Goal: Information Seeking & Learning: Learn about a topic

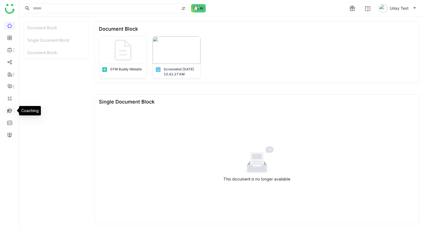
click at [10, 108] on link at bounding box center [9, 110] width 5 height 5
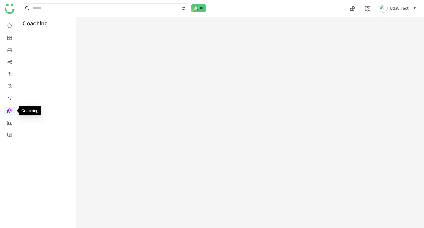
click at [10, 108] on link at bounding box center [9, 110] width 5 height 5
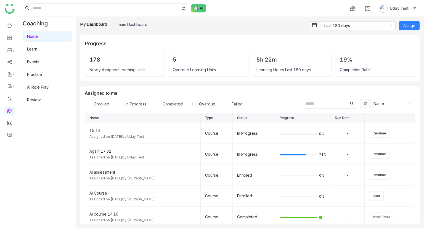
click at [34, 89] on link "AI Role Play" at bounding box center [38, 87] width 22 height 5
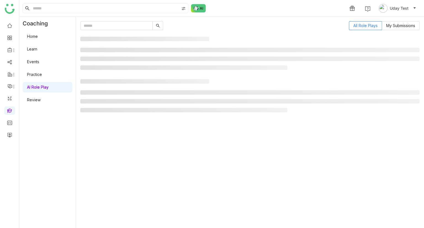
click at [34, 89] on link "AI Role Play" at bounding box center [38, 87] width 22 height 5
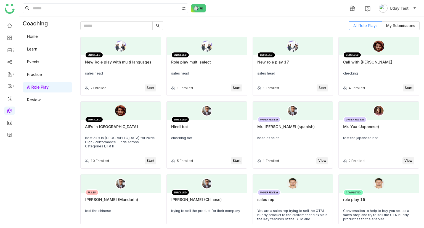
click at [107, 57] on div "ENROLLED New Role play with multi languages sales head" at bounding box center [121, 67] width 80 height 25
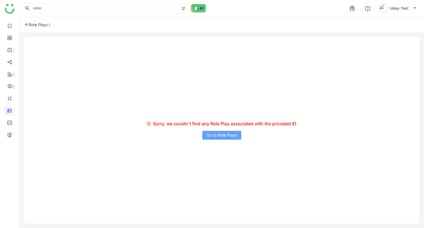
click at [227, 137] on span "Go to Role Plays" at bounding box center [222, 135] width 30 height 6
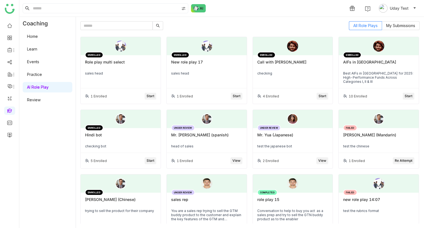
click at [129, 70] on div "ENROLLED Role play multi select sales head" at bounding box center [121, 71] width 80 height 33
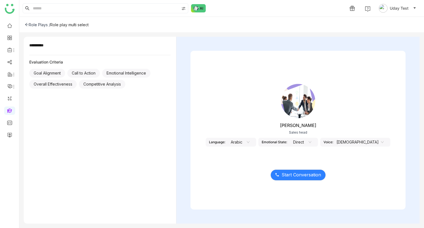
click at [36, 26] on div "Role Plays /" at bounding box center [37, 24] width 25 height 5
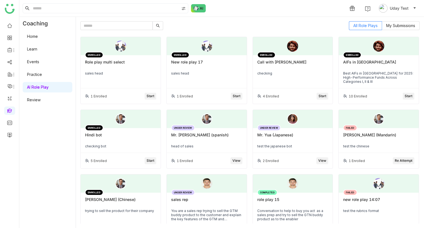
click at [120, 72] on div "sales head" at bounding box center [120, 73] width 71 height 4
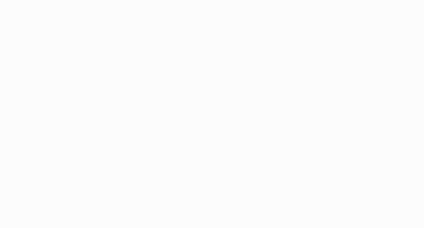
click at [37, 23] on body at bounding box center [212, 114] width 424 height 228
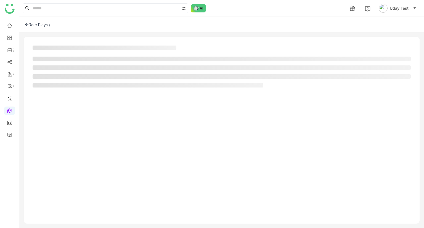
click at [38, 25] on div "Role Plays /" at bounding box center [37, 24] width 25 height 5
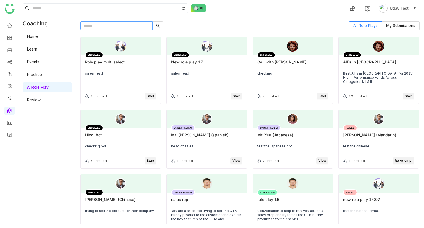
click at [112, 25] on input "text" at bounding box center [116, 25] width 72 height 9
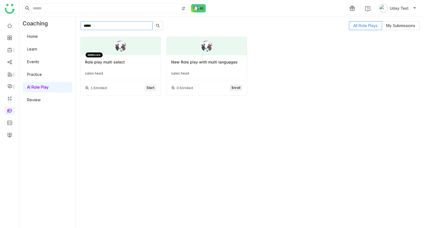
type input "*****"
click at [100, 29] on input "*****" at bounding box center [116, 25] width 72 height 9
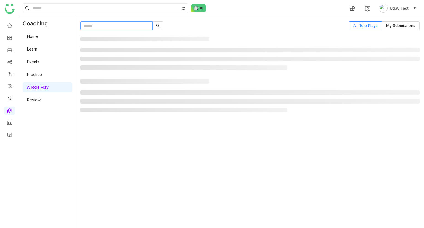
click at [106, 26] on input "text" at bounding box center [116, 25] width 72 height 9
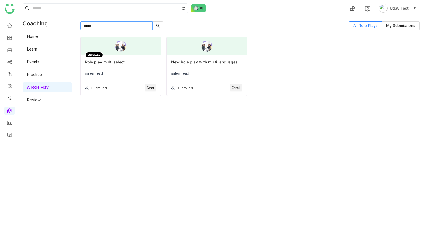
type input "*****"
click at [206, 64] on div "New Role play with multi languages" at bounding box center [206, 64] width 71 height 9
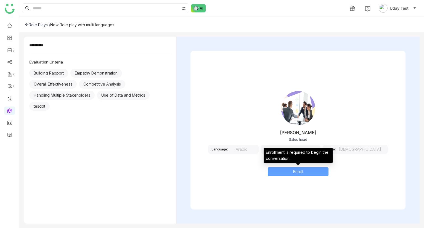
click at [288, 171] on button "Enroll" at bounding box center [298, 171] width 61 height 9
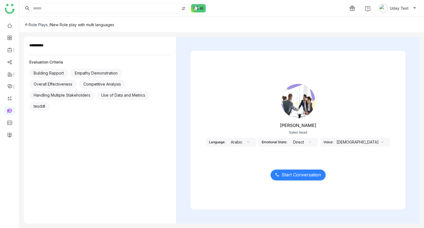
click at [294, 174] on span "Start Conversation" at bounding box center [300, 174] width 39 height 7
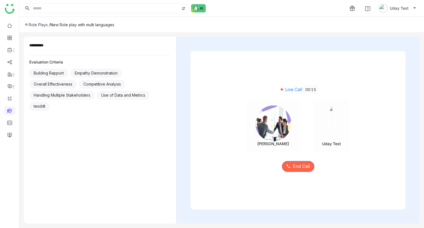
click at [294, 168] on span "End Call" at bounding box center [301, 166] width 17 height 7
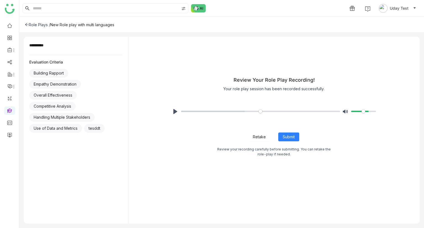
click at [259, 137] on span "Retake" at bounding box center [259, 137] width 13 height 6
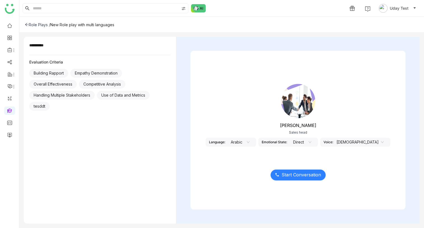
click at [285, 176] on span "Start Conversation" at bounding box center [300, 174] width 39 height 7
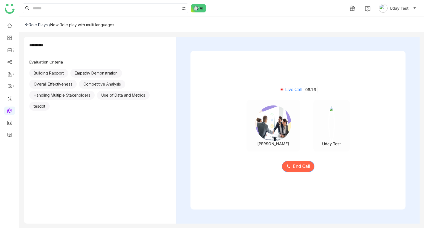
click at [291, 162] on button "End Call" at bounding box center [298, 166] width 33 height 11
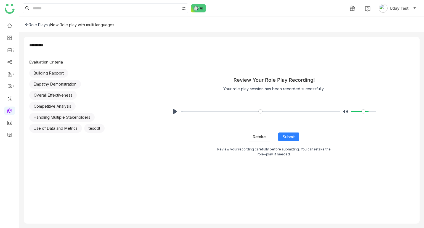
click at [256, 134] on span "Retake" at bounding box center [259, 137] width 13 height 6
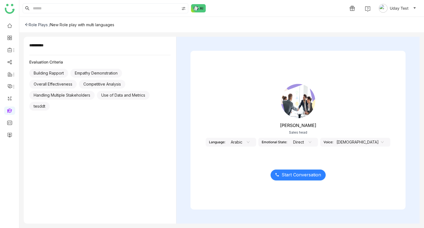
click at [304, 173] on span "Start Conversation" at bounding box center [300, 174] width 39 height 7
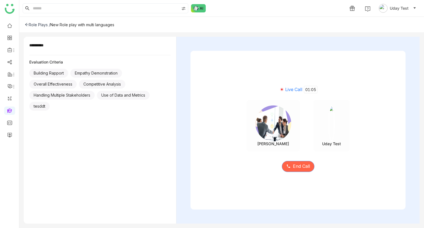
click at [303, 171] on button "End Call" at bounding box center [298, 166] width 33 height 11
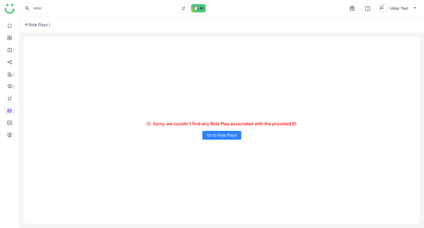
click at [219, 129] on div "Sorry, we couldn't find any Role Play associated with the provided ID Go to Rol…" at bounding box center [222, 130] width 396 height 187
click at [220, 132] on span "Go to Role Plays" at bounding box center [222, 135] width 30 height 6
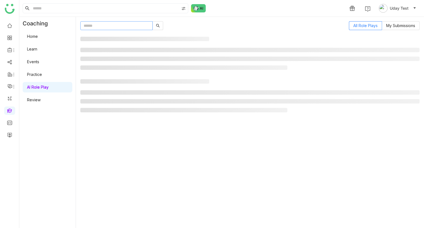
click at [100, 30] on input "text" at bounding box center [116, 25] width 72 height 9
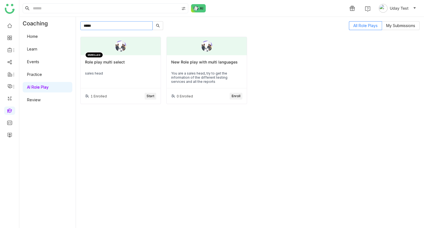
type input "*****"
click at [230, 95] on button "Enroll" at bounding box center [236, 96] width 13 height 7
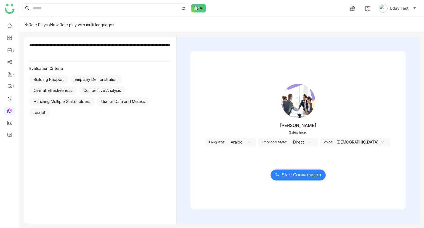
click at [293, 178] on span "Start Conversation" at bounding box center [300, 174] width 39 height 7
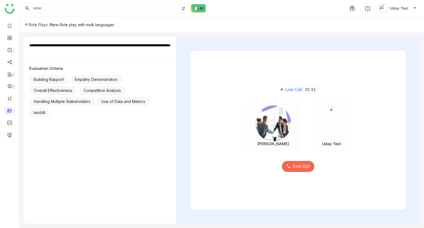
click at [298, 166] on span "End Call" at bounding box center [301, 166] width 17 height 7
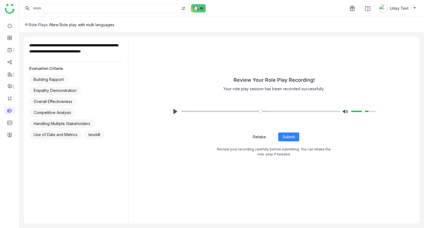
click at [255, 136] on span "Retake" at bounding box center [259, 137] width 13 height 6
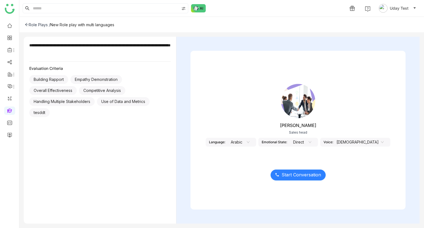
click at [294, 176] on span "Start Conversation" at bounding box center [300, 174] width 39 height 7
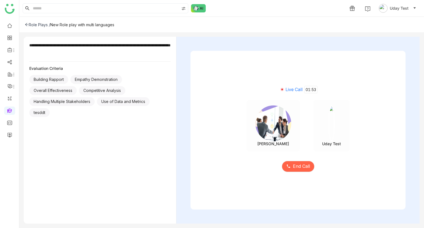
click at [305, 160] on div "End Call" at bounding box center [297, 162] width 215 height 23
click at [303, 162] on button "End Call" at bounding box center [298, 166] width 33 height 11
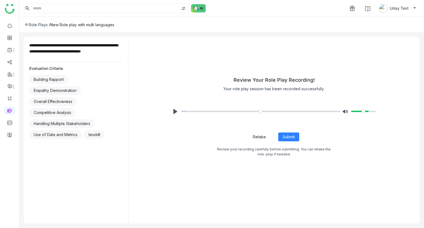
click at [257, 135] on span "Retake" at bounding box center [259, 137] width 13 height 6
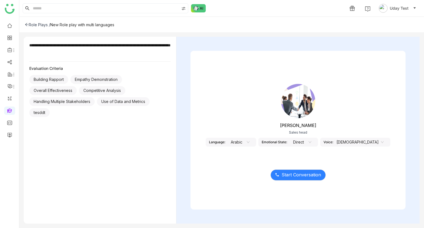
click at [249, 144] on nz-select-item "Arabic" at bounding box center [238, 142] width 21 height 8
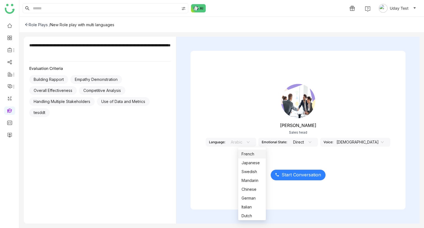
scroll to position [13, 0]
click at [248, 167] on div "Spanish" at bounding box center [251, 166] width 21 height 6
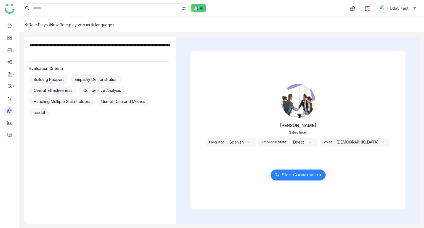
click at [284, 177] on span "Start Conversation" at bounding box center [300, 174] width 39 height 7
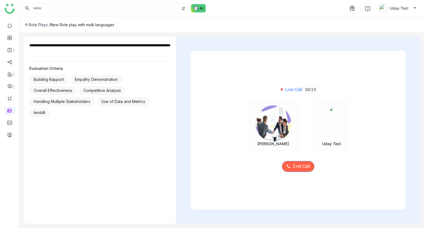
click at [282, 166] on button "End Call" at bounding box center [298, 166] width 33 height 11
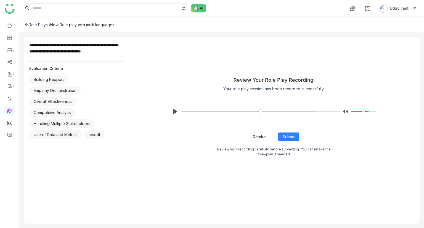
click at [254, 138] on span "Retake" at bounding box center [259, 137] width 13 height 6
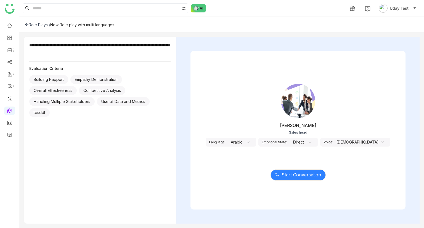
click at [249, 140] on nz-select-item "Arabic" at bounding box center [238, 142] width 21 height 8
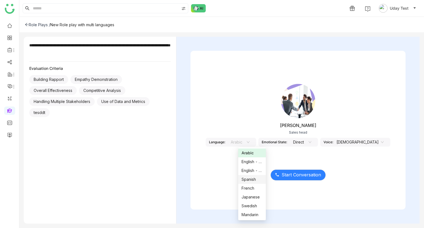
click at [250, 177] on div "Spanish" at bounding box center [251, 179] width 21 height 6
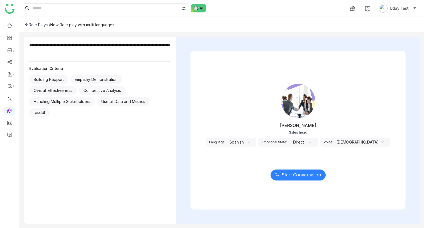
click at [295, 178] on button "Start Conversation" at bounding box center [297, 174] width 55 height 11
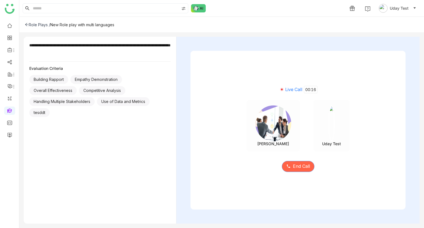
click at [299, 161] on button "End Call" at bounding box center [298, 166] width 33 height 11
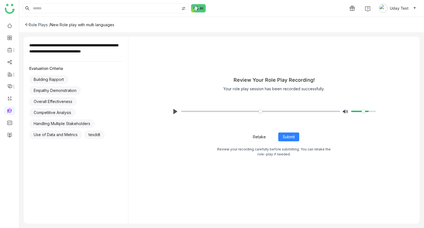
click at [258, 138] on span "Retake" at bounding box center [259, 137] width 13 height 6
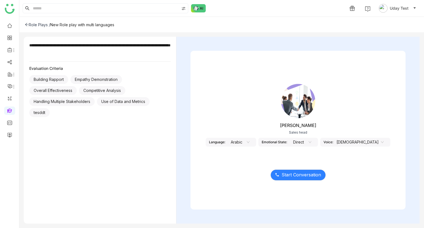
click at [249, 140] on nz-select-item "Arabic" at bounding box center [238, 142] width 21 height 8
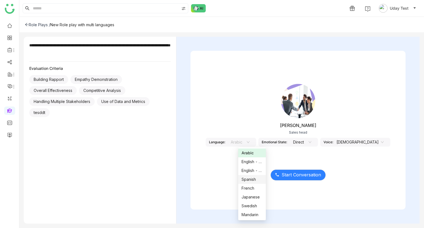
click at [256, 180] on div "Spanish" at bounding box center [251, 179] width 21 height 6
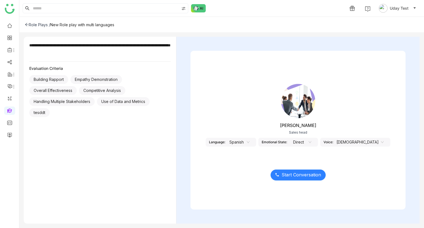
click at [286, 174] on span "Start Conversation" at bounding box center [300, 174] width 39 height 7
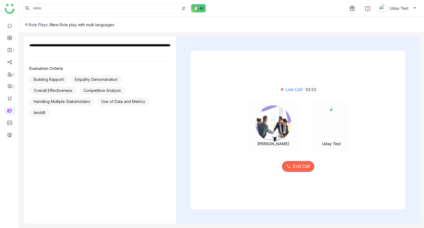
click at [298, 164] on span "End Call" at bounding box center [301, 166] width 17 height 7
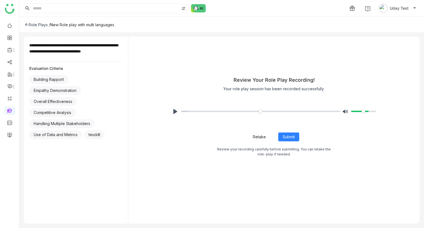
click at [262, 134] on span "Retake" at bounding box center [259, 137] width 13 height 6
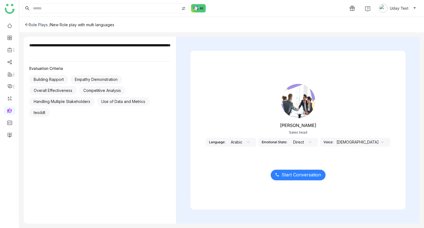
click at [249, 144] on nz-select-item "Arabic" at bounding box center [238, 142] width 21 height 8
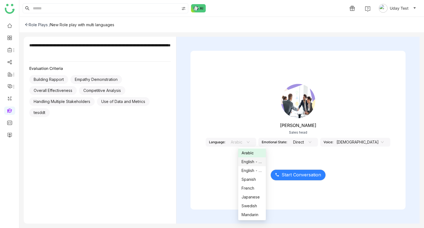
click at [252, 163] on div "English - US" at bounding box center [251, 162] width 21 height 6
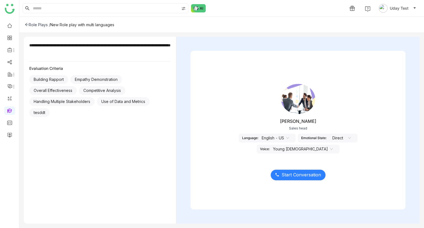
click at [262, 140] on nz-select-item "English - US" at bounding box center [275, 138] width 27 height 8
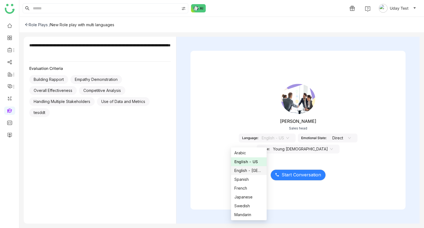
click at [247, 172] on div "English - [GEOGRAPHIC_DATA]" at bounding box center [248, 170] width 29 height 6
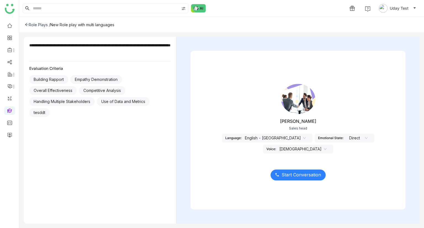
click at [286, 174] on span "Start Conversation" at bounding box center [300, 174] width 39 height 7
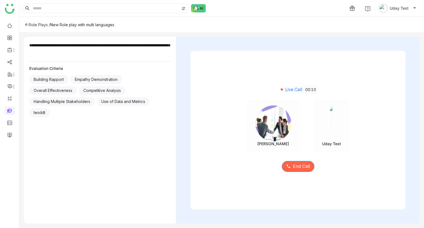
click at [290, 169] on button "End Call" at bounding box center [298, 166] width 33 height 11
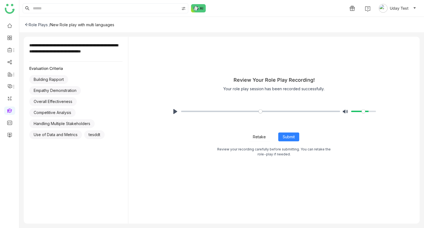
click at [262, 133] on button "Retake" at bounding box center [259, 136] width 21 height 9
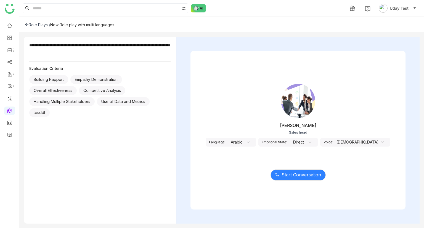
click at [249, 139] on nz-select-item "Arabic" at bounding box center [238, 142] width 21 height 8
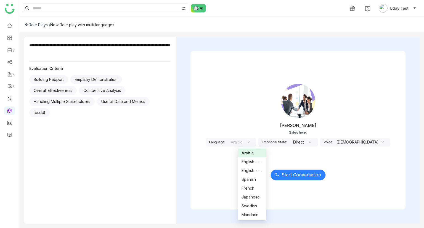
click at [250, 153] on div "Arabic" at bounding box center [251, 153] width 21 height 6
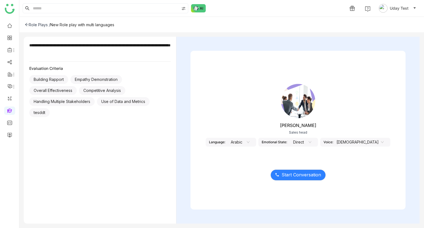
click at [249, 143] on nz-select-item "Arabic" at bounding box center [238, 142] width 21 height 8
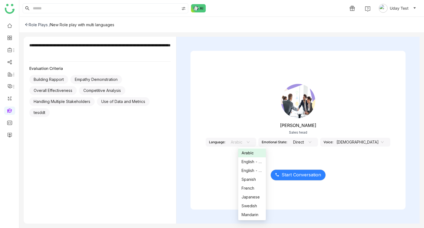
click at [251, 151] on div "Arabic" at bounding box center [251, 153] width 21 height 6
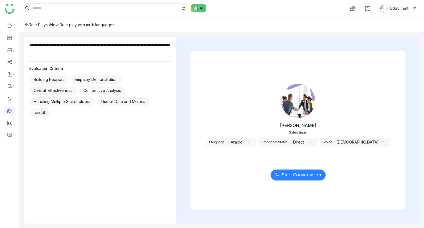
click at [280, 174] on button "Start Conversation" at bounding box center [297, 174] width 55 height 11
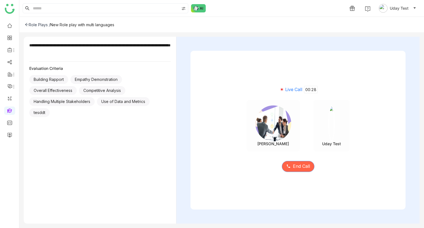
click at [291, 169] on button "End Call" at bounding box center [298, 166] width 33 height 11
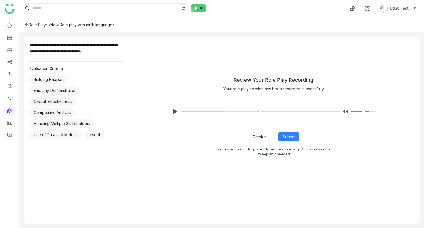
click at [261, 135] on span "Retake" at bounding box center [259, 137] width 13 height 6
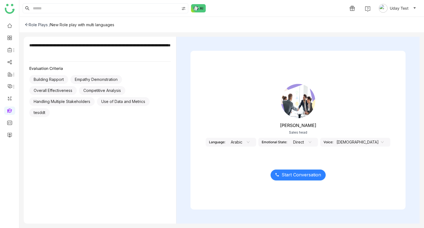
click at [285, 174] on span "Start Conversation" at bounding box center [300, 174] width 39 height 7
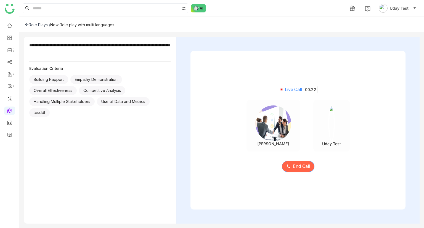
click at [293, 169] on span "End Call" at bounding box center [301, 166] width 17 height 7
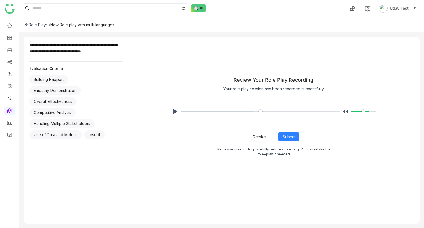
click at [256, 134] on span "Retake" at bounding box center [259, 137] width 13 height 6
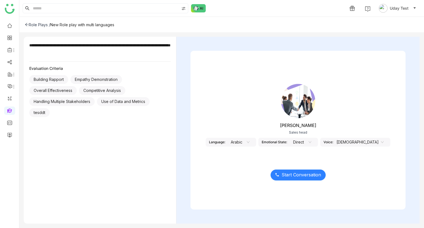
click at [283, 178] on span "Start Conversation" at bounding box center [300, 174] width 39 height 7
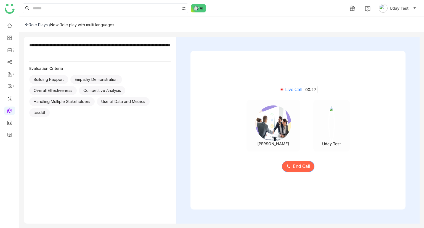
click at [294, 166] on span "End Call" at bounding box center [301, 166] width 17 height 7
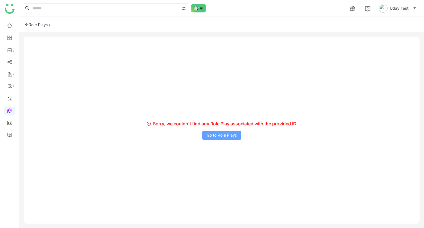
click at [212, 133] on span "Go to Role Plays" at bounding box center [222, 135] width 30 height 6
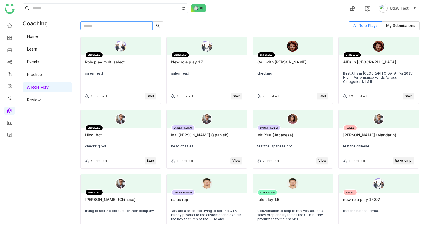
click at [108, 25] on input "text" at bounding box center [116, 25] width 72 height 9
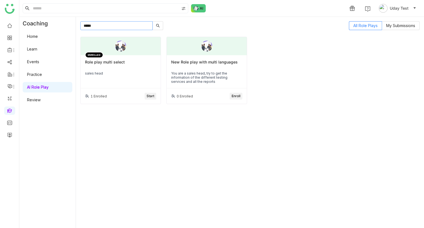
type input "*****"
click at [239, 95] on span "Enroll" at bounding box center [235, 96] width 9 height 5
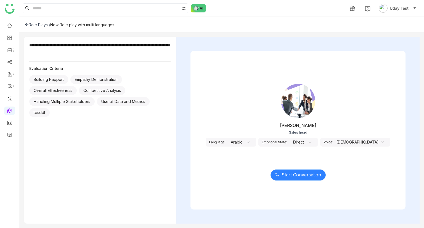
click at [288, 172] on span "Start Conversation" at bounding box center [300, 174] width 39 height 7
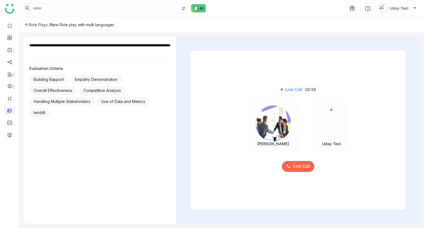
click at [294, 164] on span "End Call" at bounding box center [301, 166] width 17 height 7
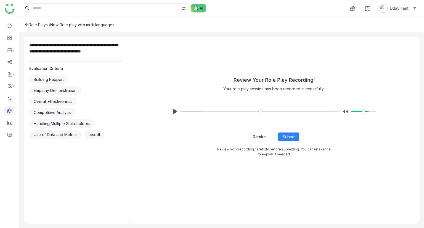
click at [262, 135] on span "Retake" at bounding box center [259, 137] width 13 height 6
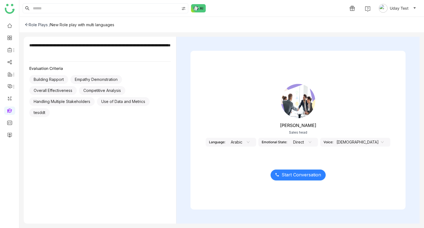
click at [285, 174] on span "Start Conversation" at bounding box center [300, 174] width 39 height 7
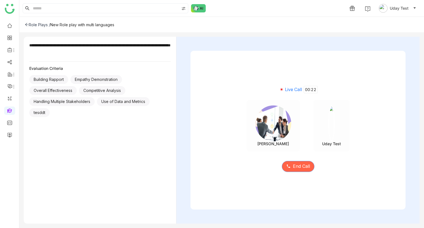
click at [291, 168] on button "End Call" at bounding box center [298, 166] width 33 height 11
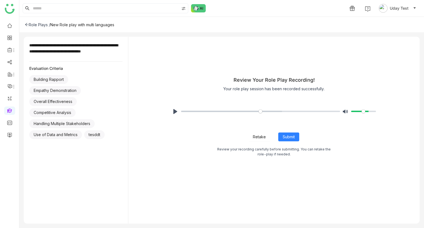
click at [260, 136] on span "Retake" at bounding box center [259, 137] width 13 height 6
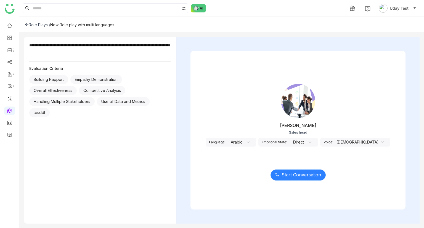
click at [287, 172] on span "Start Conversation" at bounding box center [300, 174] width 39 height 7
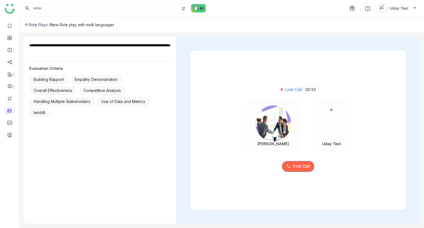
click at [293, 166] on span "End Call" at bounding box center [301, 166] width 17 height 7
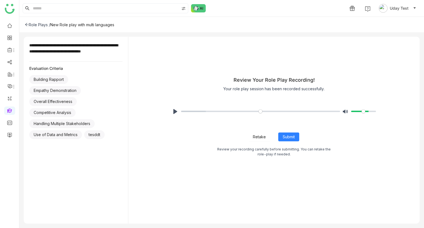
click at [260, 134] on span "Retake" at bounding box center [259, 137] width 13 height 6
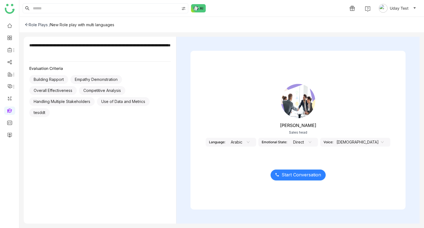
click at [282, 177] on span "Start Conversation" at bounding box center [300, 174] width 39 height 7
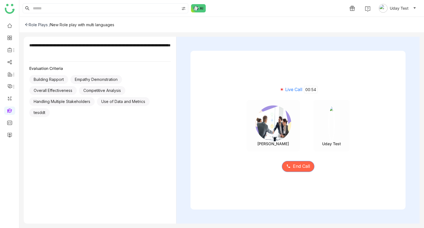
click at [289, 167] on icon at bounding box center [288, 165] width 3 height 3
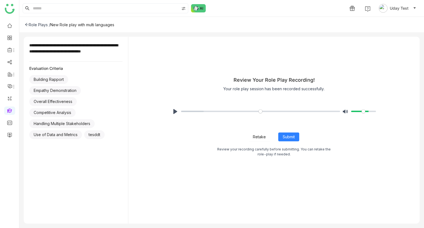
click at [262, 137] on span "Retake" at bounding box center [259, 137] width 13 height 6
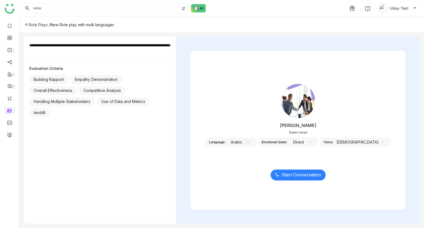
click at [287, 176] on span "Start Conversation" at bounding box center [300, 174] width 39 height 7
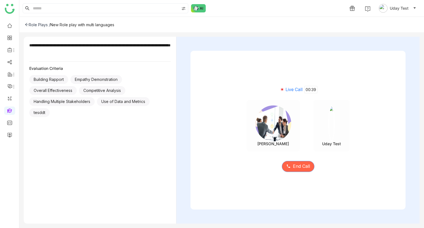
click at [303, 166] on span "End Call" at bounding box center [301, 166] width 17 height 7
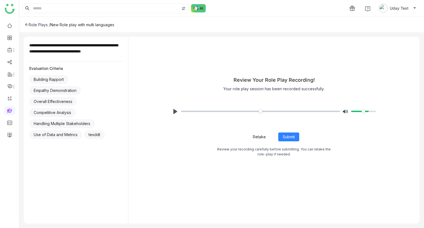
click at [259, 138] on span "Retake" at bounding box center [259, 137] width 13 height 6
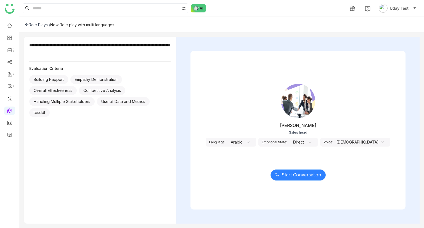
click at [292, 175] on span "Start Conversation" at bounding box center [300, 174] width 39 height 7
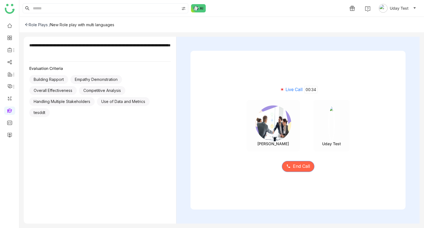
click at [294, 166] on span "End Call" at bounding box center [301, 166] width 17 height 7
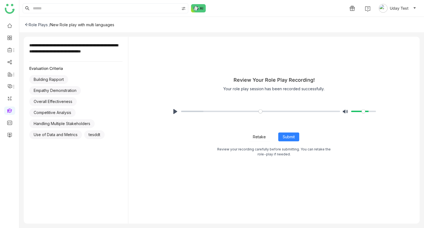
click at [203, 147] on div "Review your recording carefully before submitting. You can retake the role-play…" at bounding box center [274, 152] width 224 height 10
click at [172, 109] on button "Pause Play" at bounding box center [175, 111] width 9 height 9
type input "****"
type input "***"
type input "****"
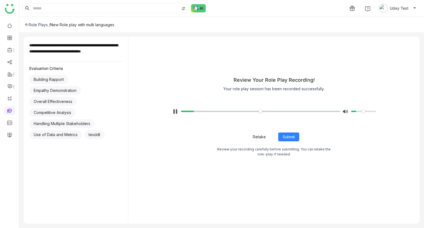
type input "***"
click at [357, 110] on input "Volume" at bounding box center [363, 111] width 25 height 5
click at [284, 135] on span "Submit" at bounding box center [289, 137] width 12 height 6
type input "*****"
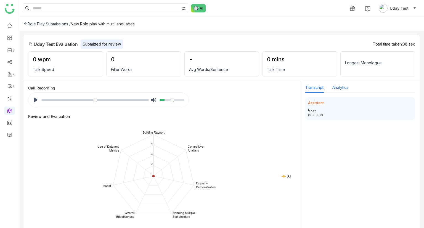
click at [339, 85] on button "Analytics" at bounding box center [340, 87] width 16 height 6
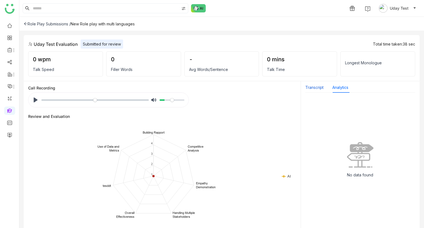
click at [315, 85] on button "Transcript" at bounding box center [314, 87] width 18 height 6
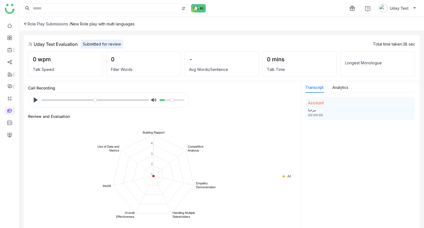
click at [58, 25] on div "Role Play Submissions /" at bounding box center [47, 24] width 47 height 5
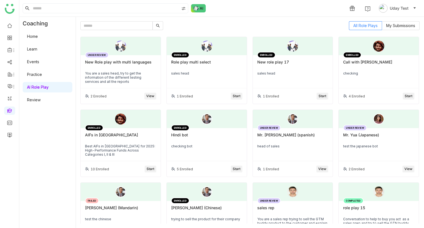
click at [190, 26] on div "All Role Plays My Submissions" at bounding box center [249, 25] width 339 height 9
click at [119, 60] on div "New Role play with multi languages" at bounding box center [120, 64] width 71 height 9
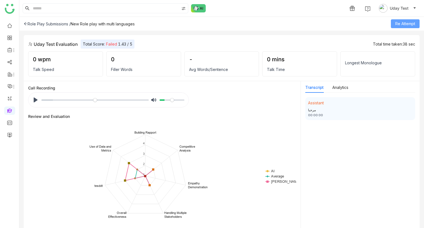
click at [403, 24] on span "Re Attempt" at bounding box center [405, 24] width 20 height 6
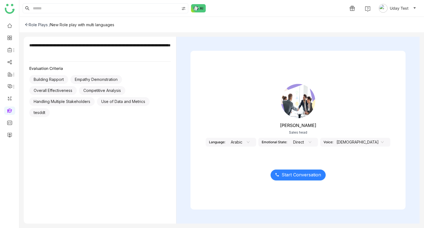
click at [296, 176] on span "Start Conversation" at bounding box center [300, 174] width 39 height 7
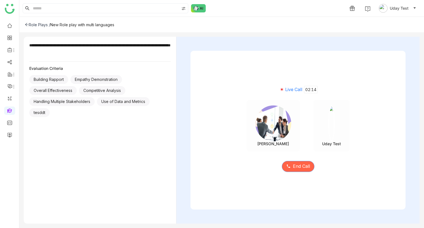
click at [303, 166] on span "End Call" at bounding box center [301, 166] width 17 height 7
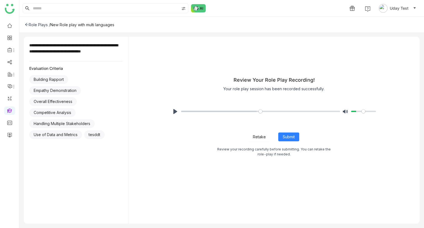
click at [263, 137] on span "Retake" at bounding box center [259, 137] width 13 height 6
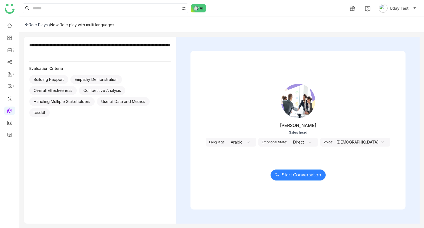
click at [293, 174] on span "Start Conversation" at bounding box center [300, 174] width 39 height 7
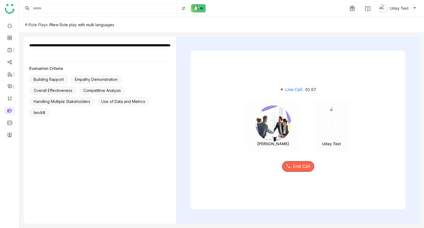
drag, startPoint x: 293, startPoint y: 173, endPoint x: 295, endPoint y: 164, distance: 9.5
click at [295, 164] on div "End Call" at bounding box center [297, 162] width 215 height 23
click at [295, 164] on span "End Call" at bounding box center [301, 166] width 17 height 7
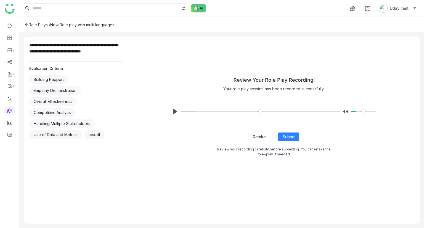
click at [256, 138] on span "Retake" at bounding box center [259, 137] width 13 height 6
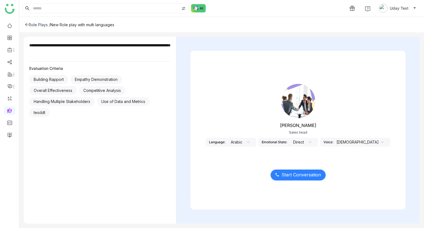
click at [286, 173] on span "Start Conversation" at bounding box center [300, 174] width 39 height 7
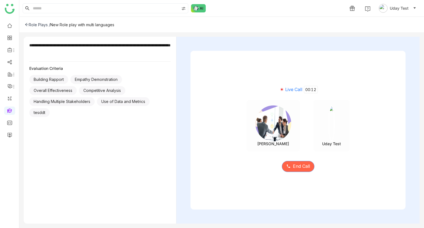
click at [293, 167] on span "End Call" at bounding box center [301, 166] width 17 height 7
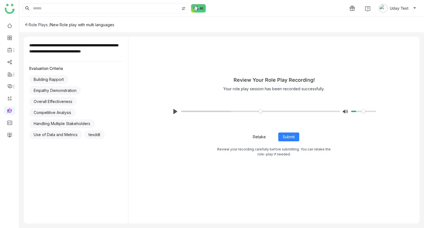
click at [259, 138] on span "Retake" at bounding box center [259, 137] width 13 height 6
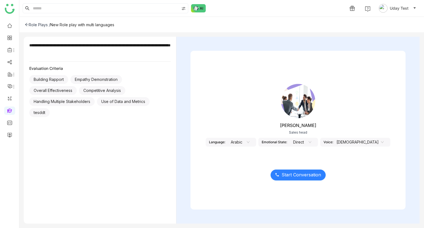
click at [289, 174] on span "Start Conversation" at bounding box center [300, 174] width 39 height 7
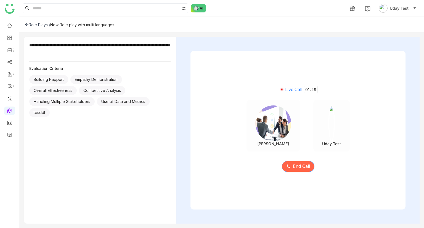
click at [294, 167] on span "End Call" at bounding box center [301, 166] width 17 height 7
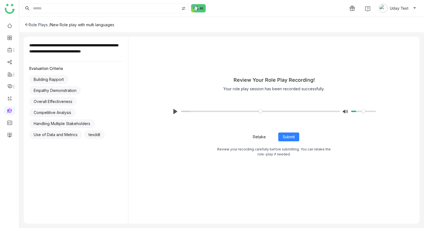
click at [255, 138] on span "Retake" at bounding box center [259, 137] width 13 height 6
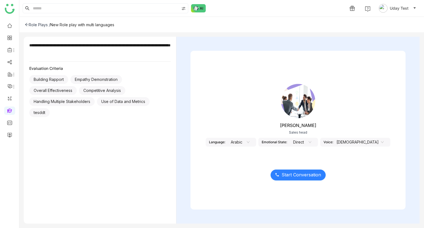
click at [311, 171] on span "Start Conversation" at bounding box center [300, 174] width 39 height 7
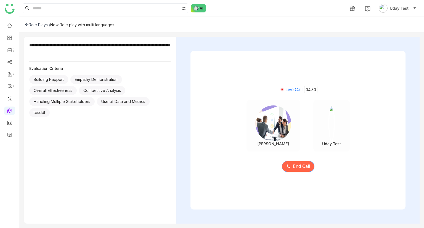
click at [290, 166] on icon at bounding box center [288, 166] width 4 height 4
